Goal: Task Accomplishment & Management: Manage account settings

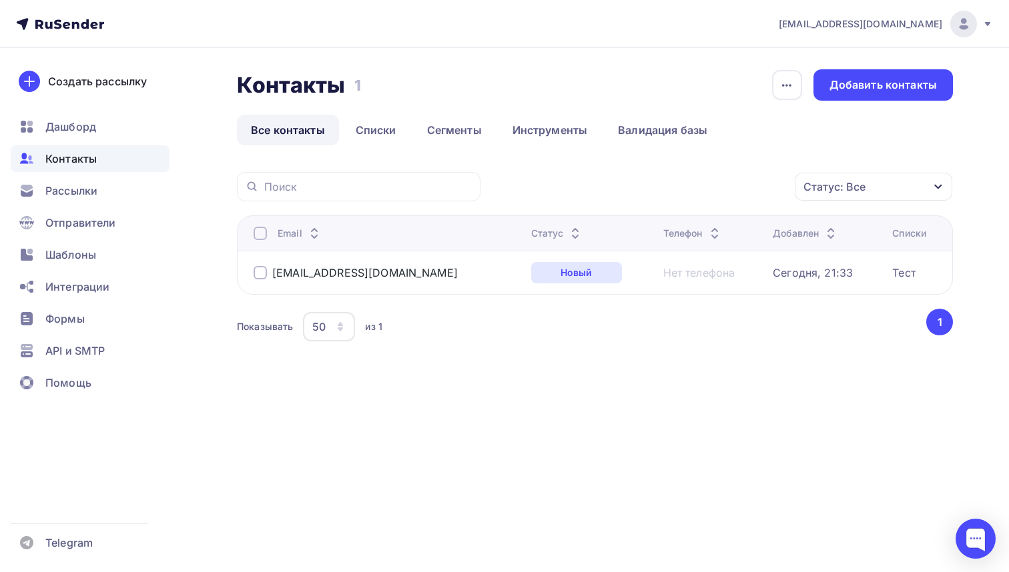
click at [57, 24] on icon at bounding box center [58, 23] width 8 height 9
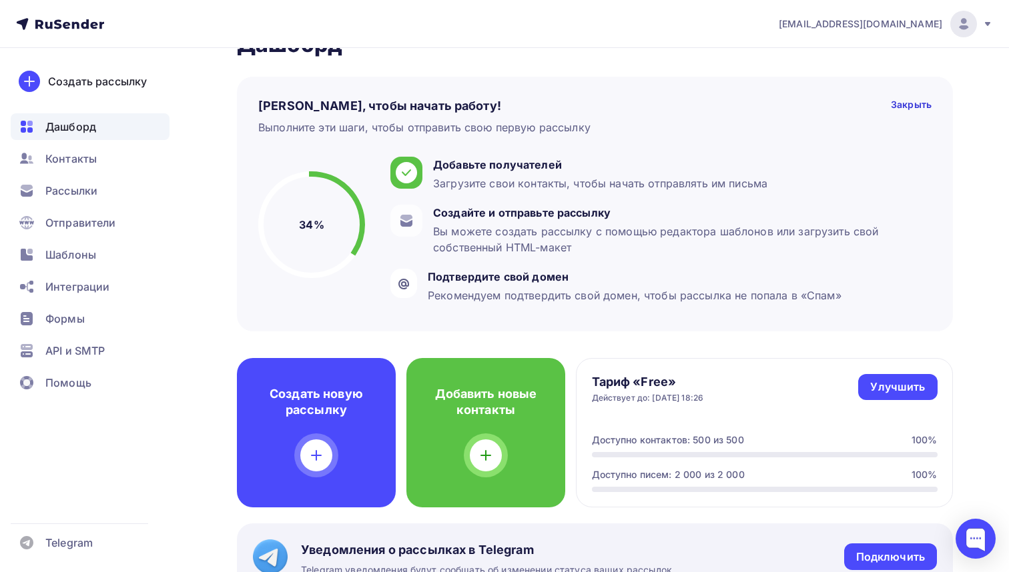
scroll to position [43, 0]
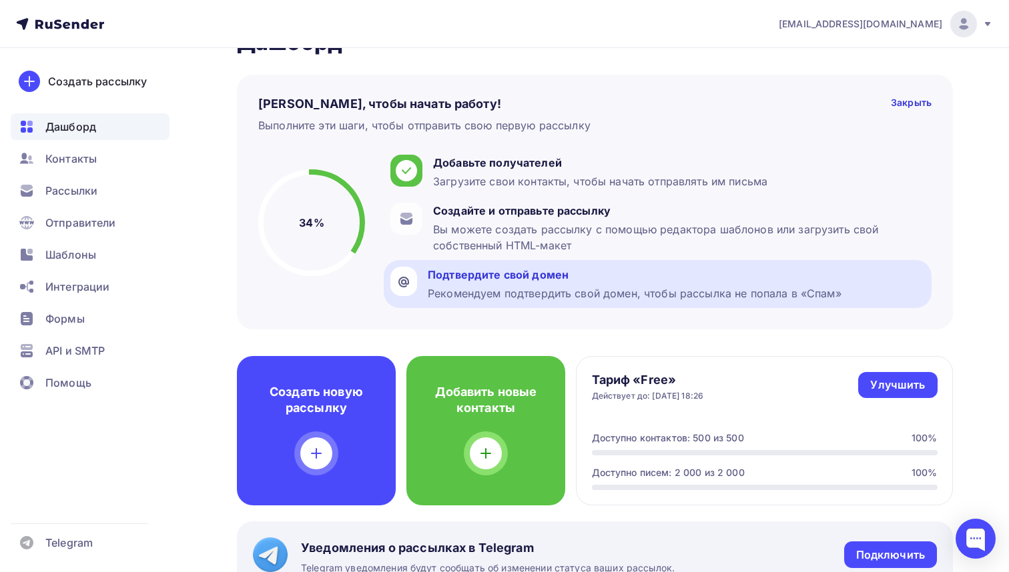
click at [442, 276] on div "Подтвердите свой домен" at bounding box center [635, 275] width 414 height 16
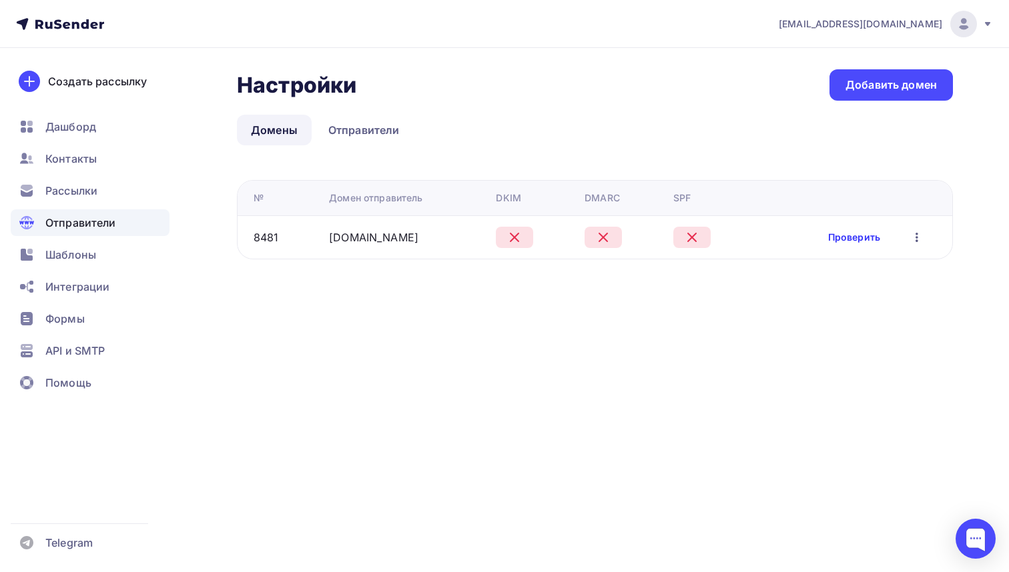
click at [845, 238] on link "Проверить" at bounding box center [854, 237] width 52 height 13
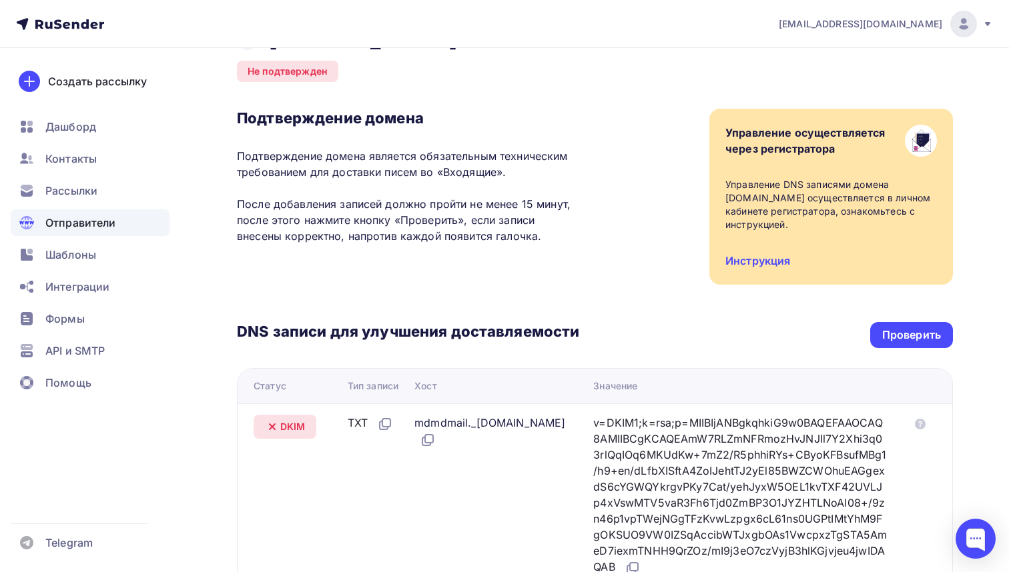
scroll to position [46, 0]
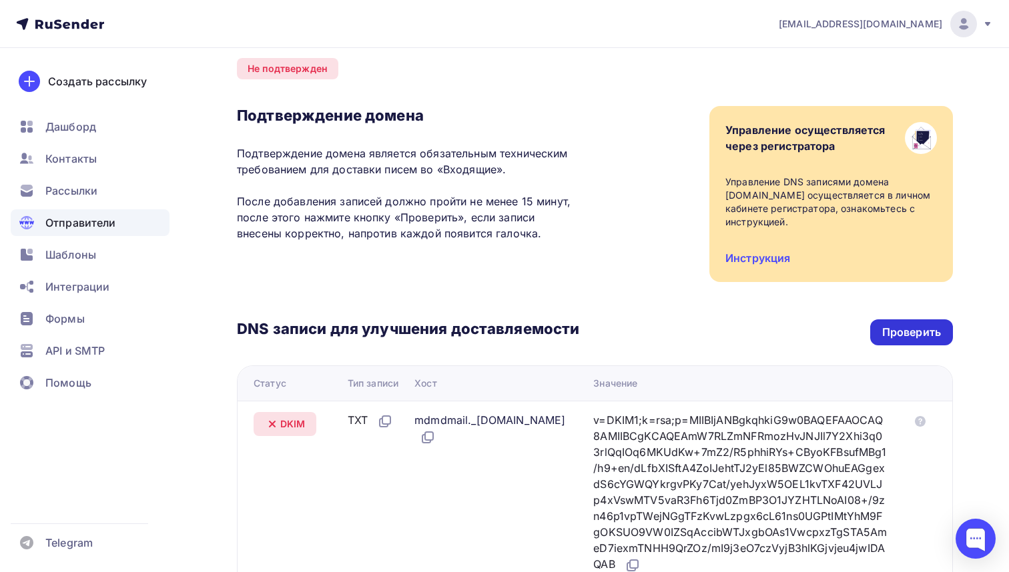
click at [906, 332] on div "Проверить" at bounding box center [911, 332] width 59 height 15
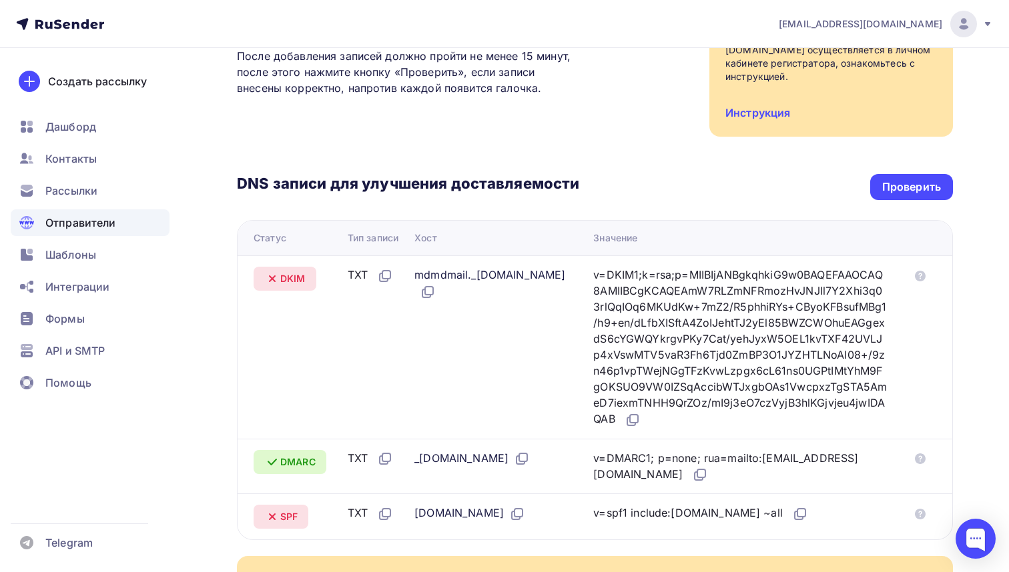
scroll to position [184, 0]
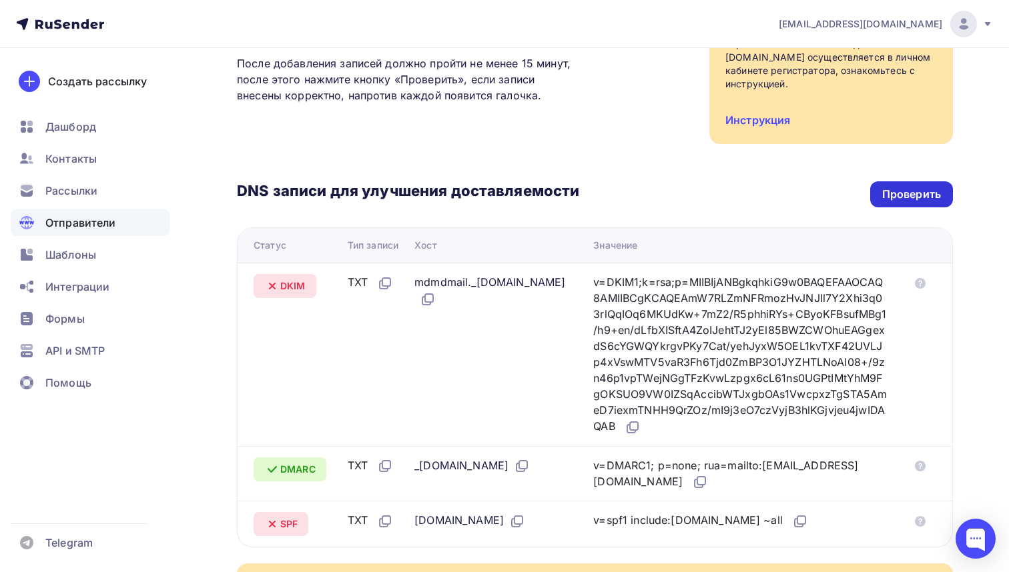
click at [899, 189] on div "Проверить" at bounding box center [911, 194] width 59 height 15
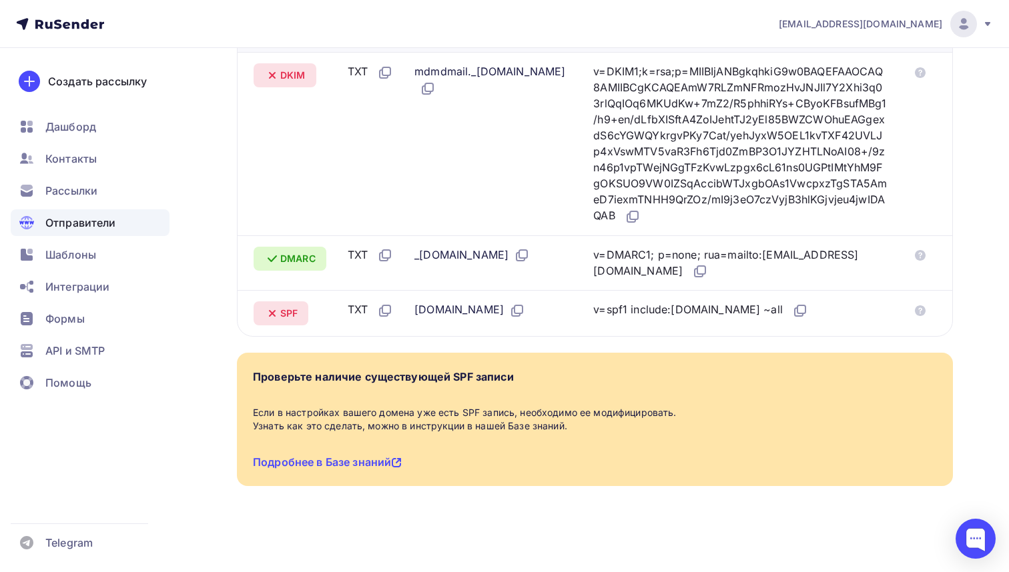
scroll to position [395, 0]
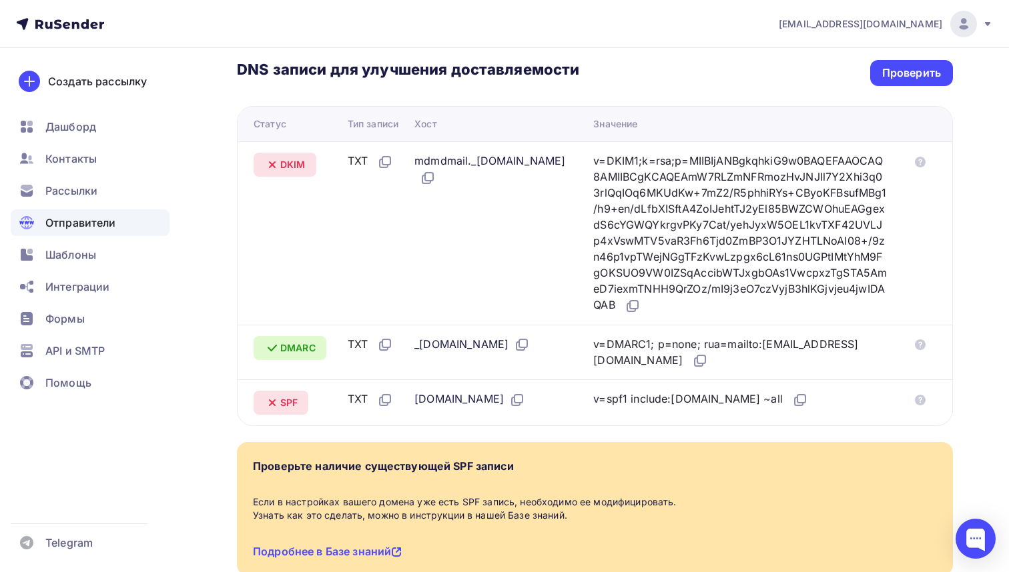
scroll to position [276, 0]
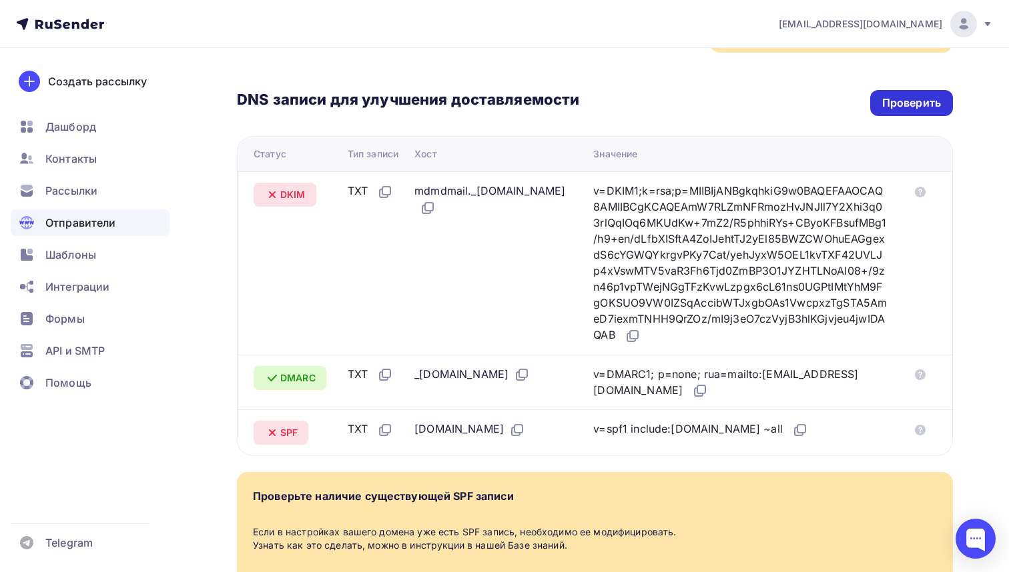
click at [903, 98] on div "Проверить" at bounding box center [911, 102] width 59 height 15
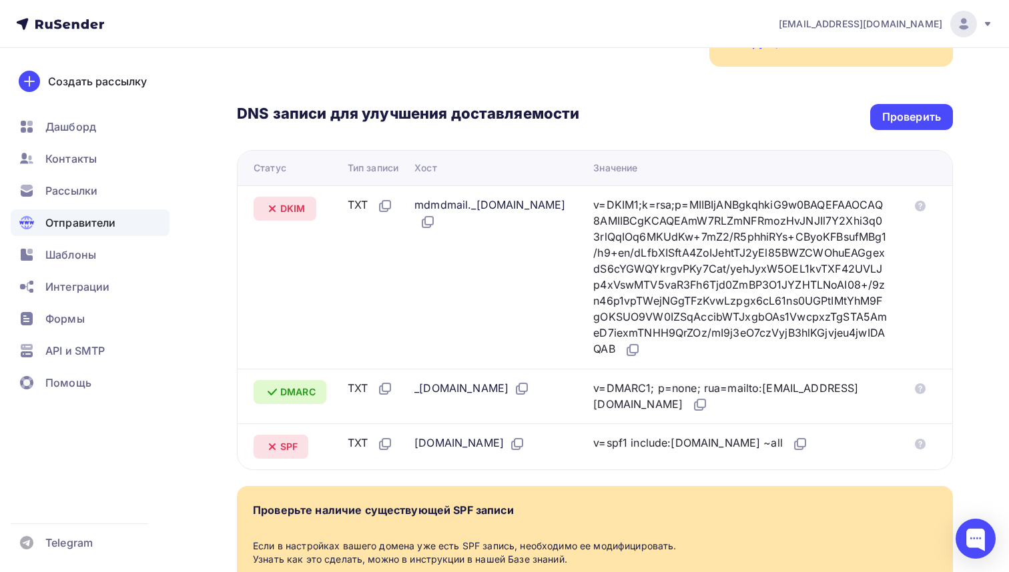
scroll to position [266, 0]
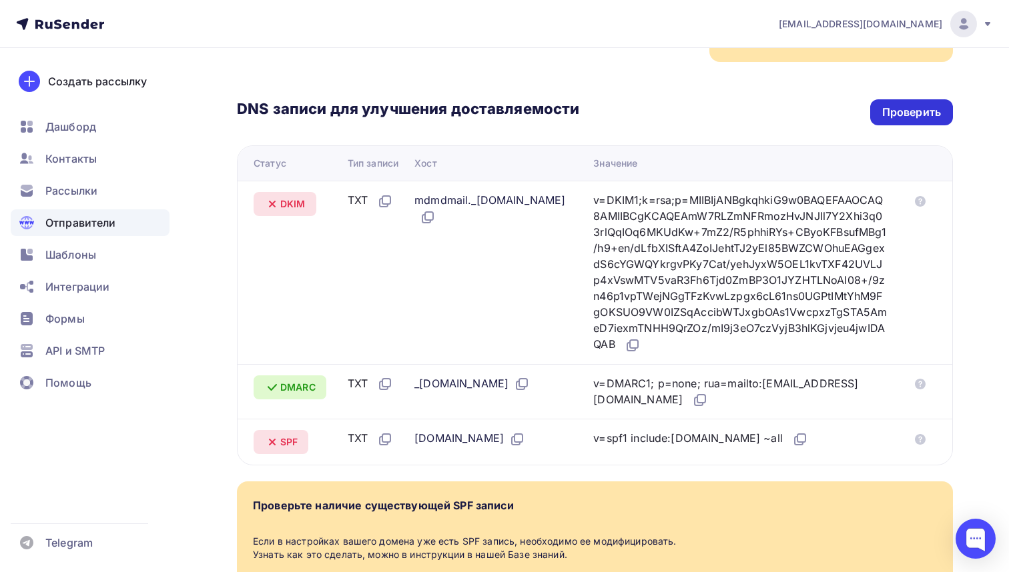
click at [901, 112] on div "Проверить" at bounding box center [911, 112] width 59 height 15
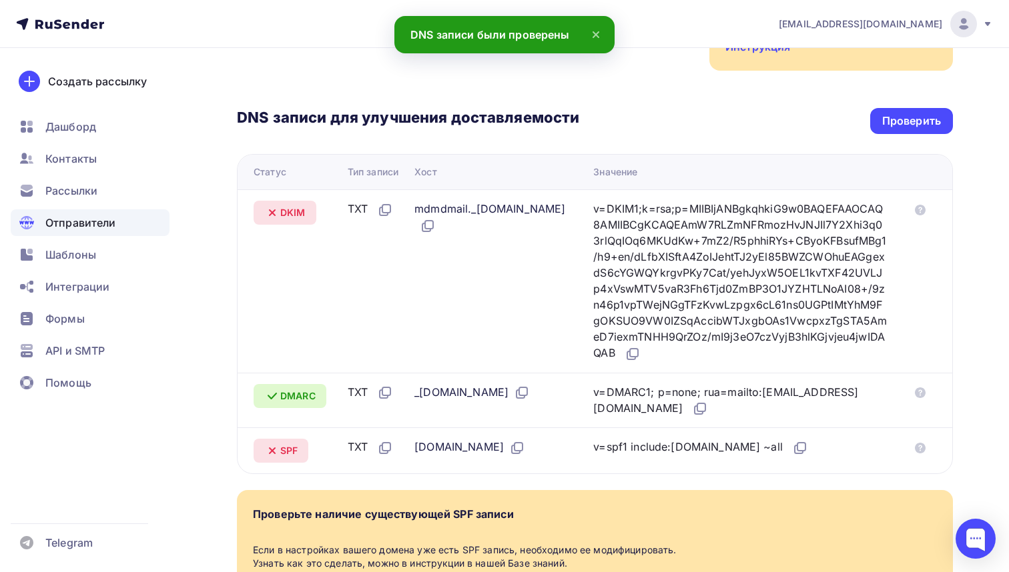
scroll to position [241, 0]
